Goal: Find specific page/section: Find specific page/section

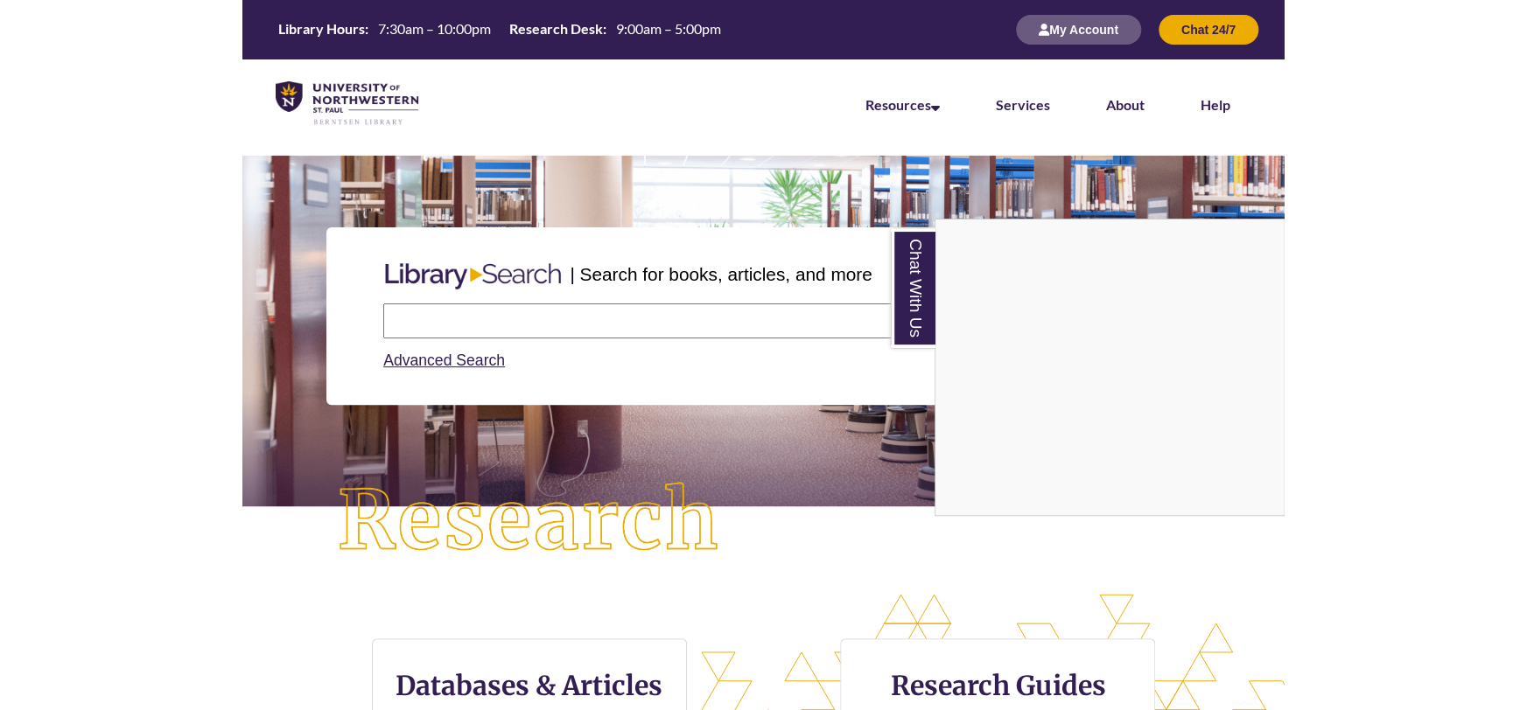
scroll to position [8, 8]
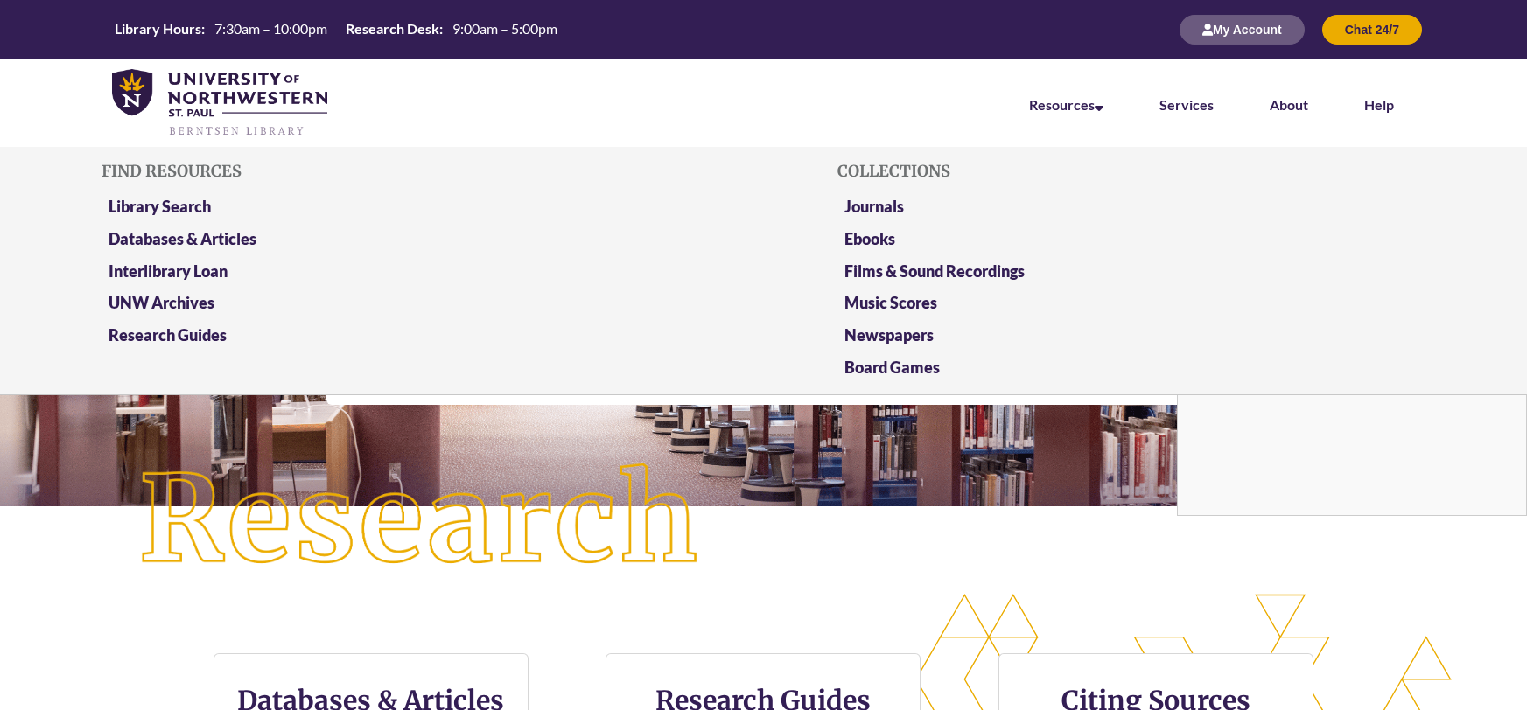
click at [1047, 119] on li "Resources Find Resources Library Search Databases & Articles Interlibrary Loan …" at bounding box center [1066, 102] width 130 height 87
click at [1077, 109] on link "Resources" at bounding box center [1066, 105] width 74 height 19
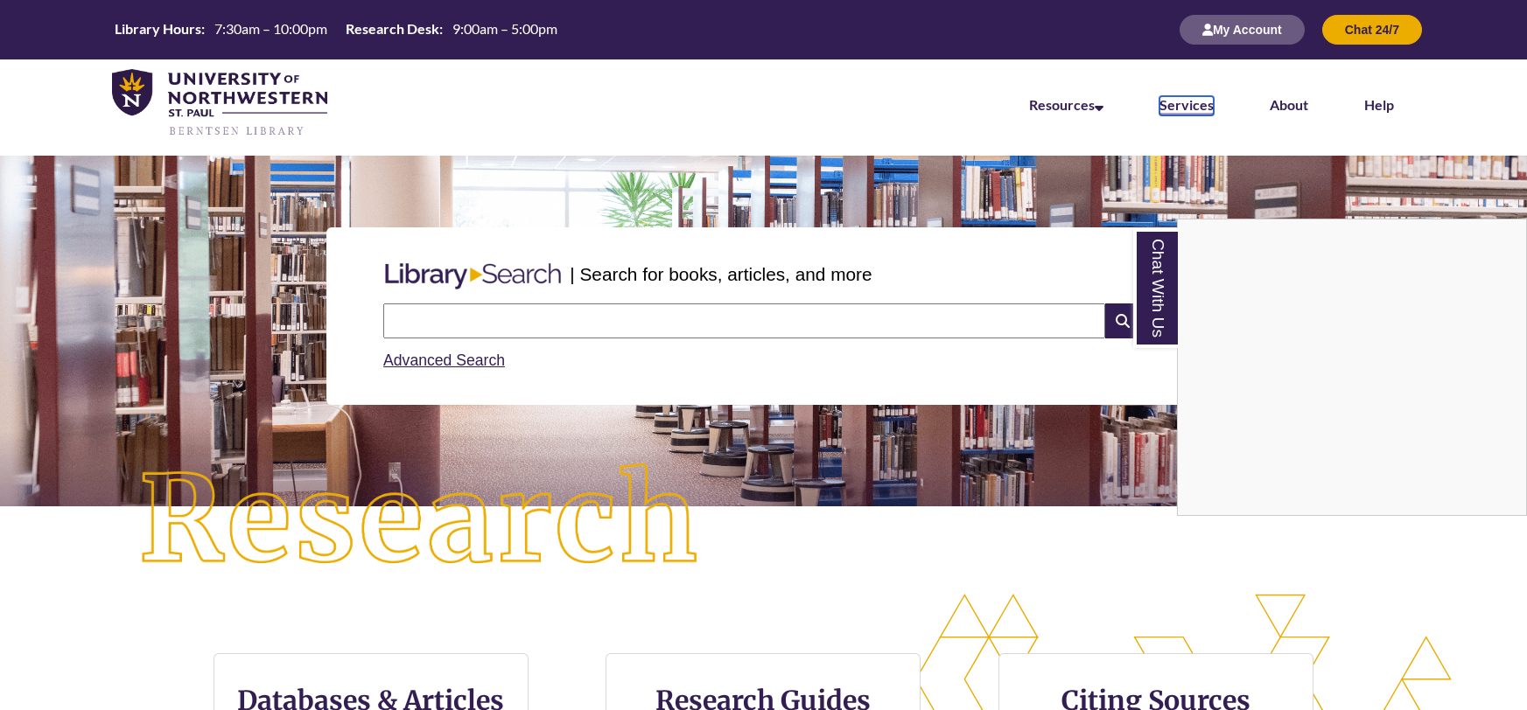
click at [1190, 99] on link "Services" at bounding box center [1186, 105] width 54 height 19
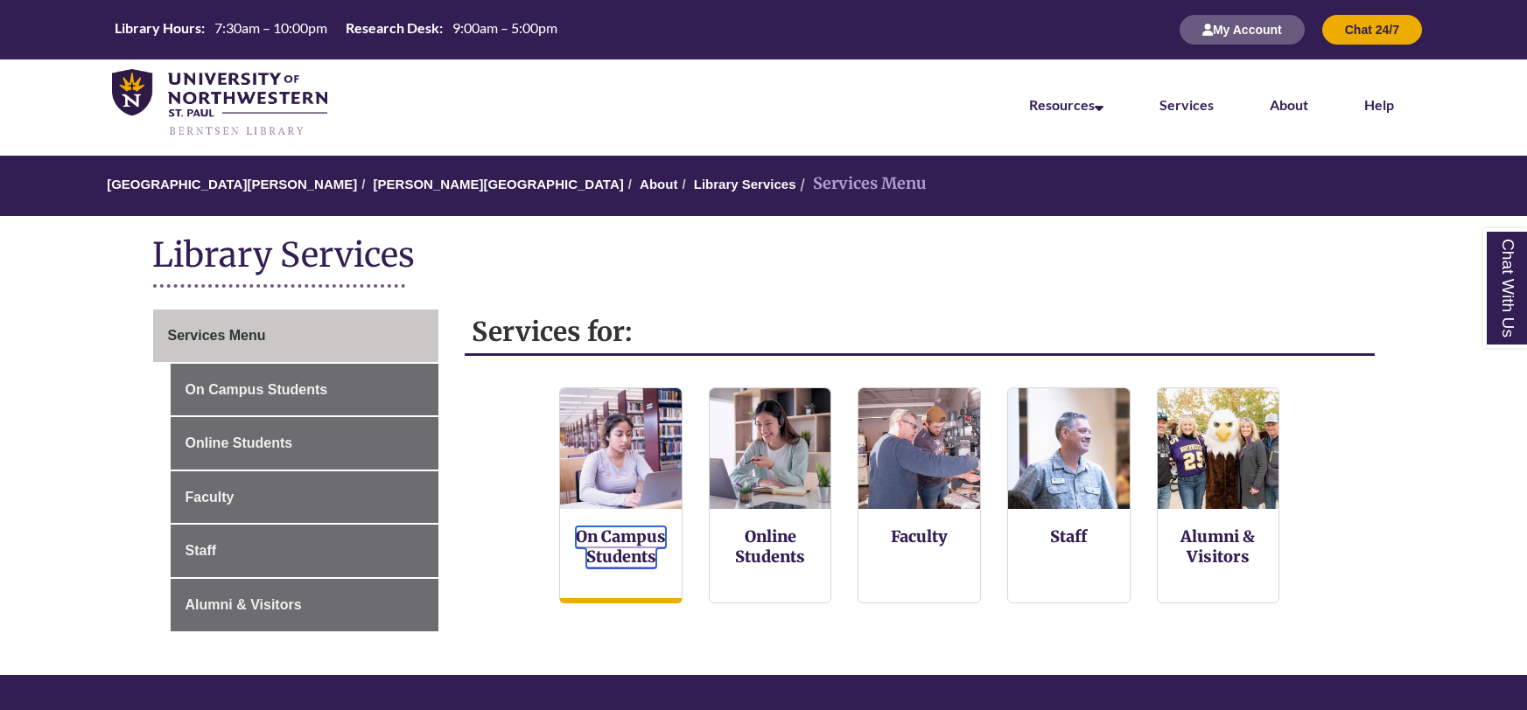
click at [643, 548] on link "On Campus Students" at bounding box center [621, 548] width 90 height 42
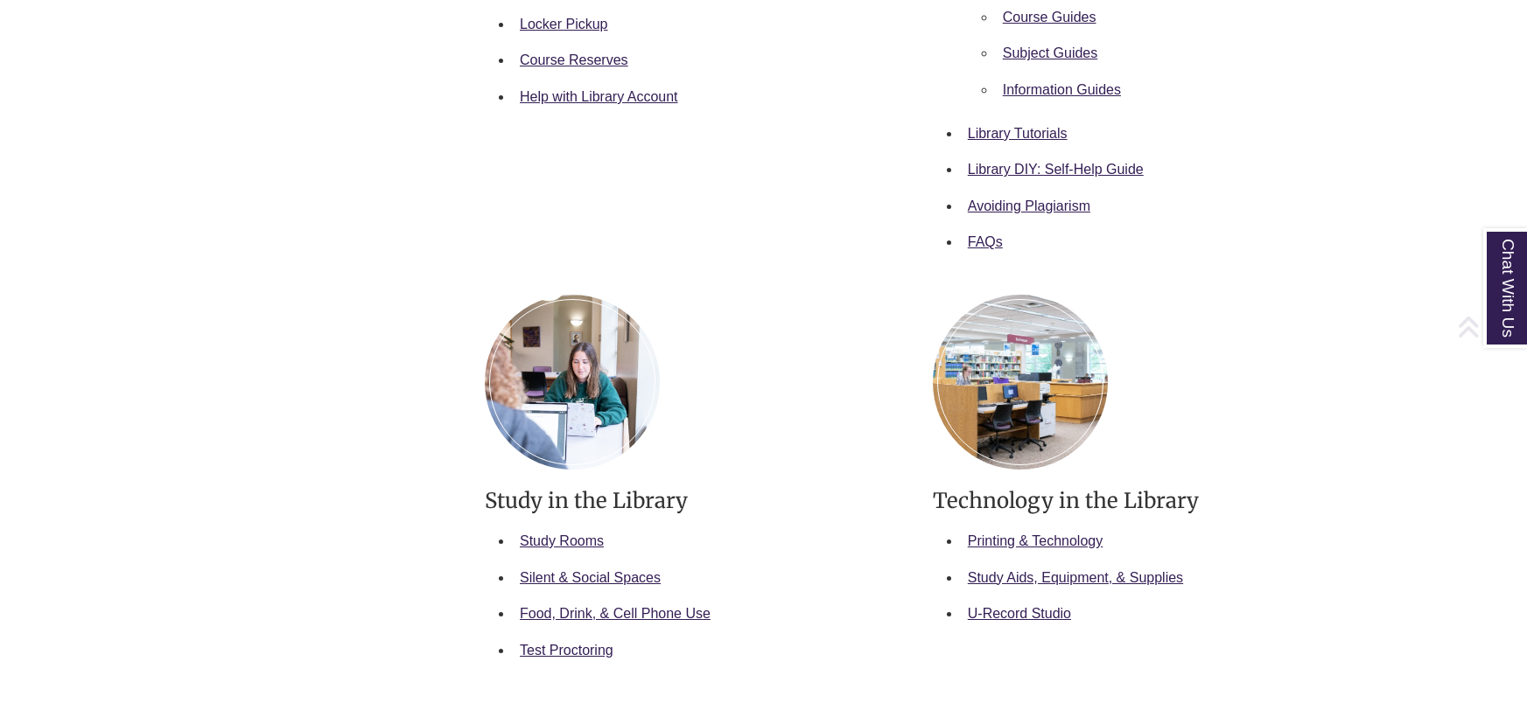
scroll to position [717, 0]
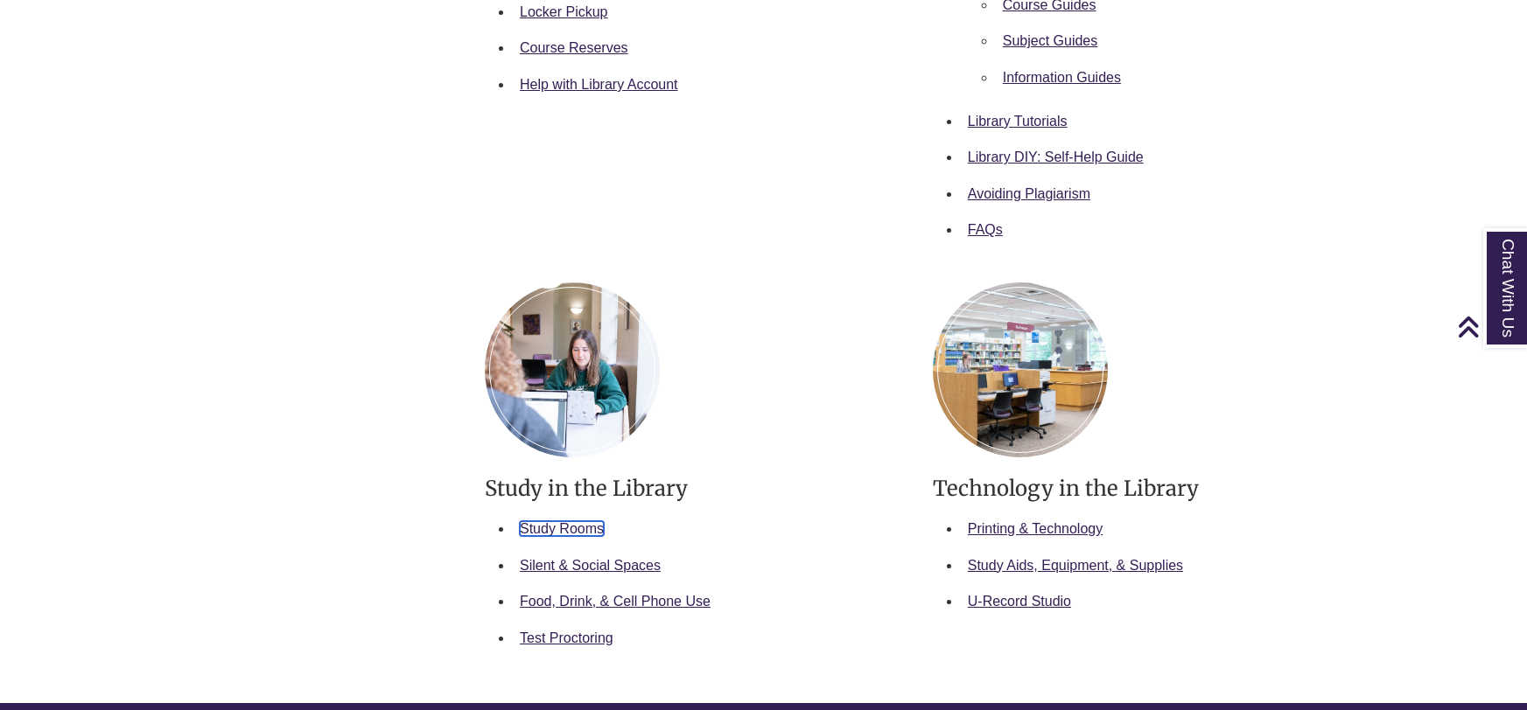
click at [588, 528] on link "Study Rooms" at bounding box center [562, 528] width 84 height 15
